Goal: Task Accomplishment & Management: Manage account settings

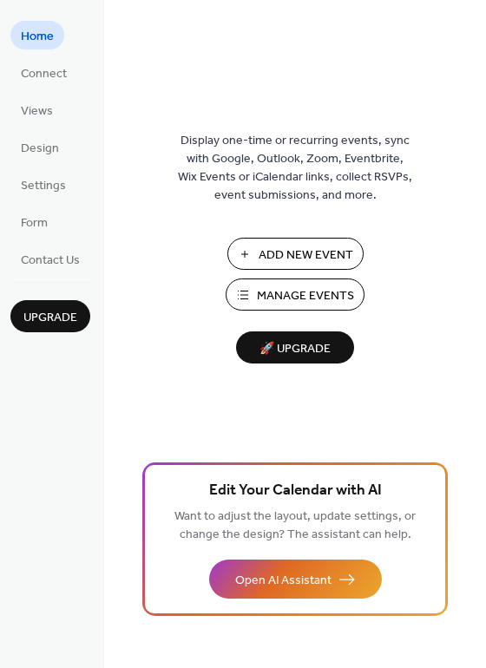
click at [268, 298] on span "Manage Events" at bounding box center [305, 296] width 97 height 18
click at [289, 300] on span "Manage Events" at bounding box center [305, 296] width 97 height 18
